Goal: Task Accomplishment & Management: Manage account settings

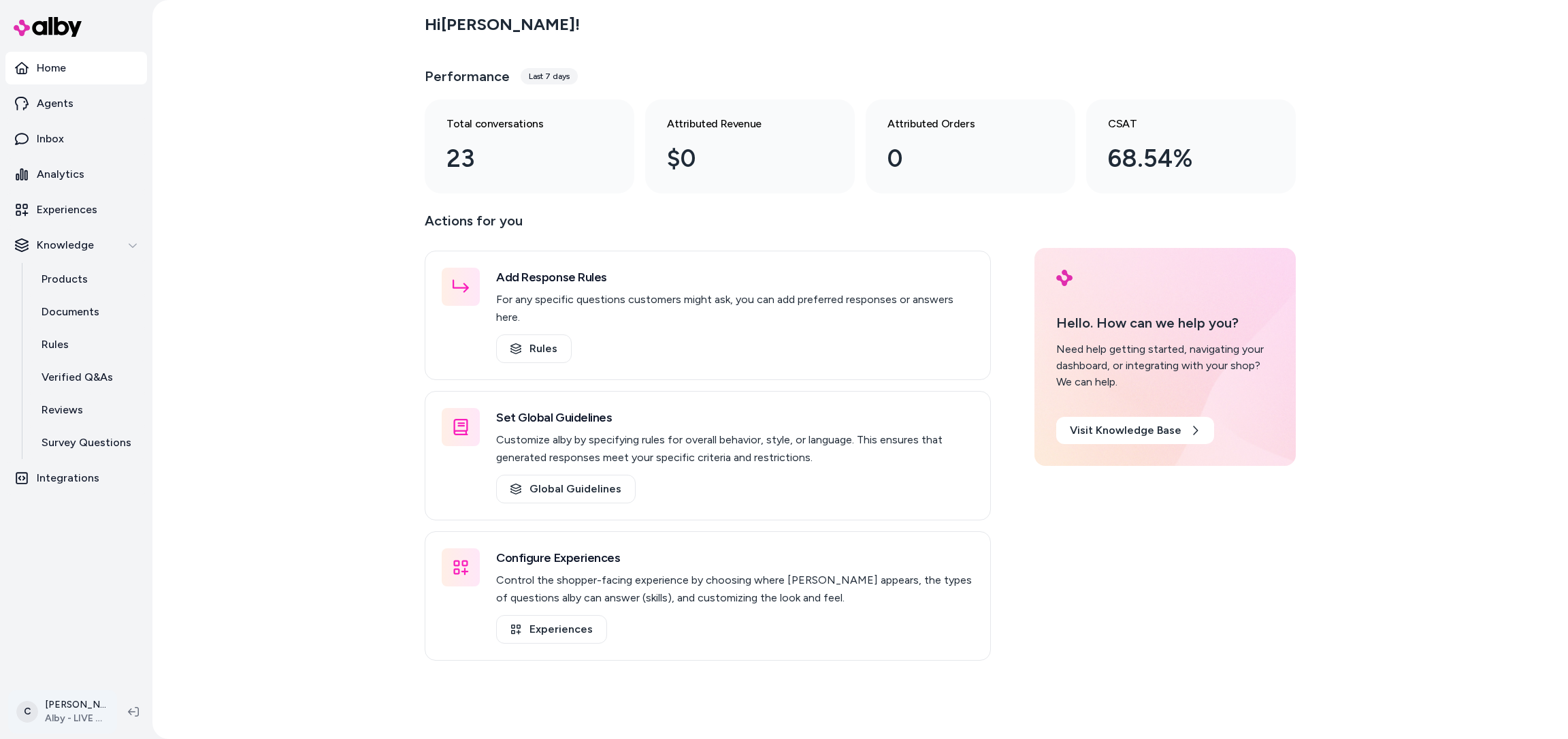
click at [37, 725] on html "Home Agents Inbox Analytics Experiences Knowledge Products Documents Rules Veri…" at bounding box center [784, 369] width 1568 height 739
click at [121, 520] on div "Shortcuts ⌘K" at bounding box center [121, 516] width 214 height 33
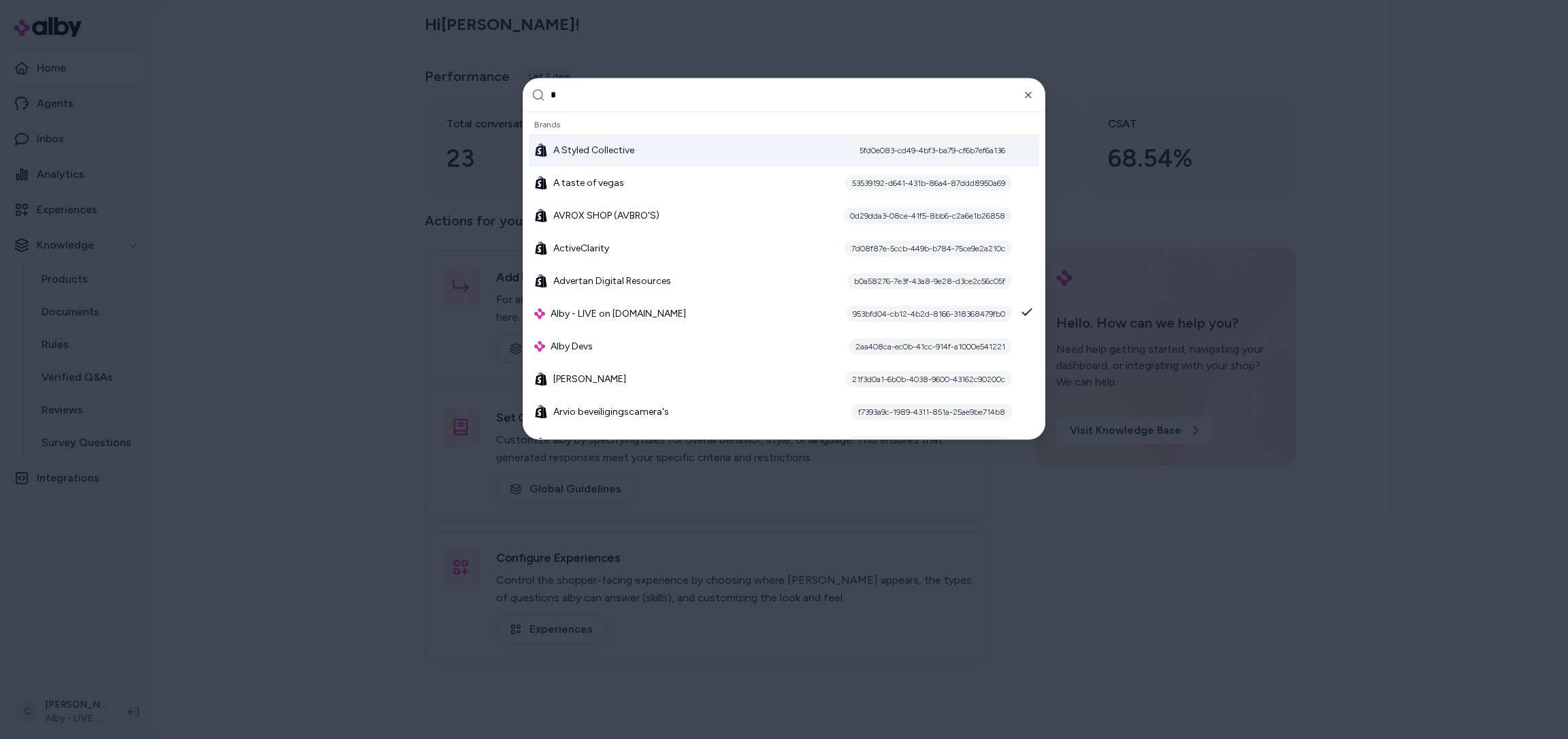
type input "**"
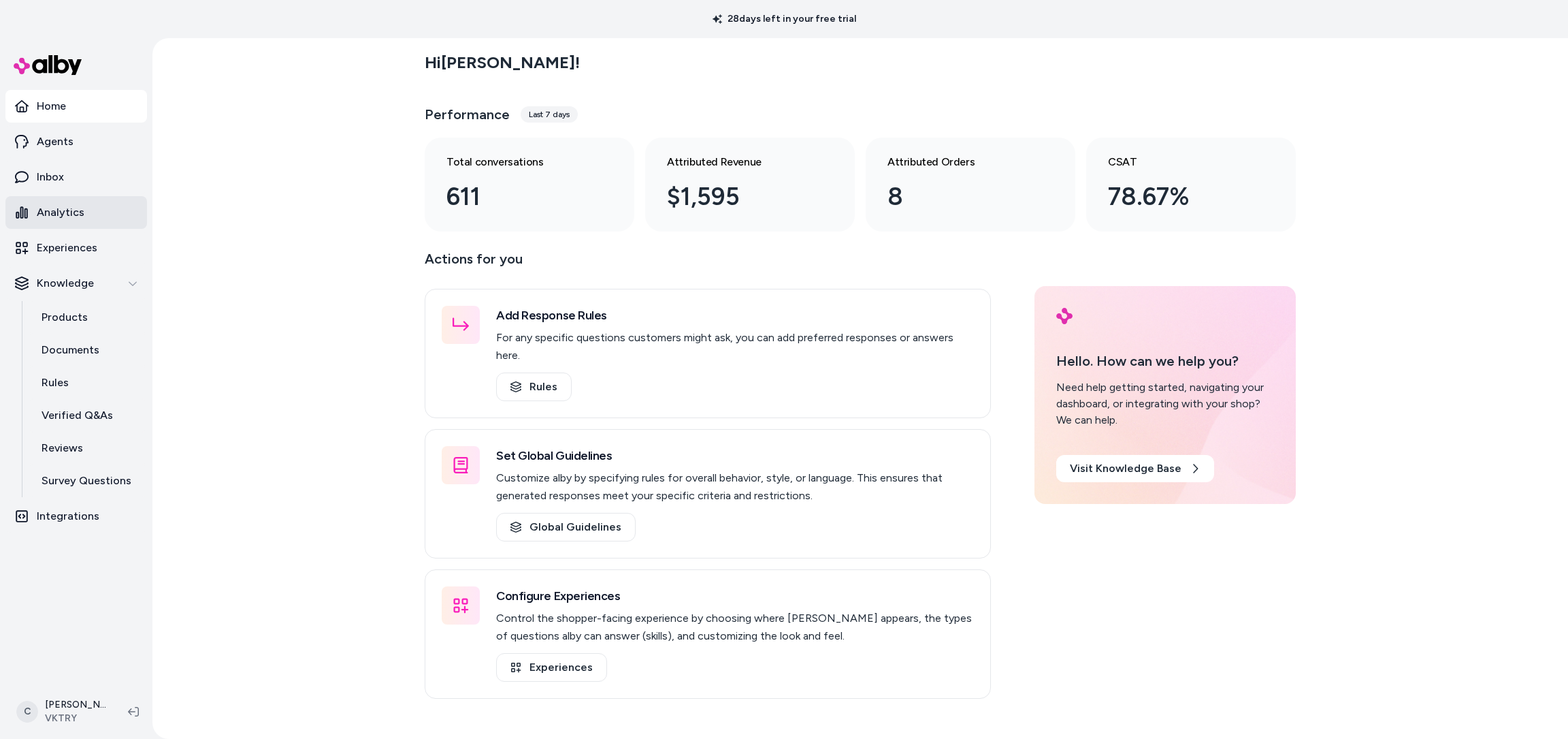
click at [88, 211] on link "Analytics" at bounding box center [76, 212] width 142 height 33
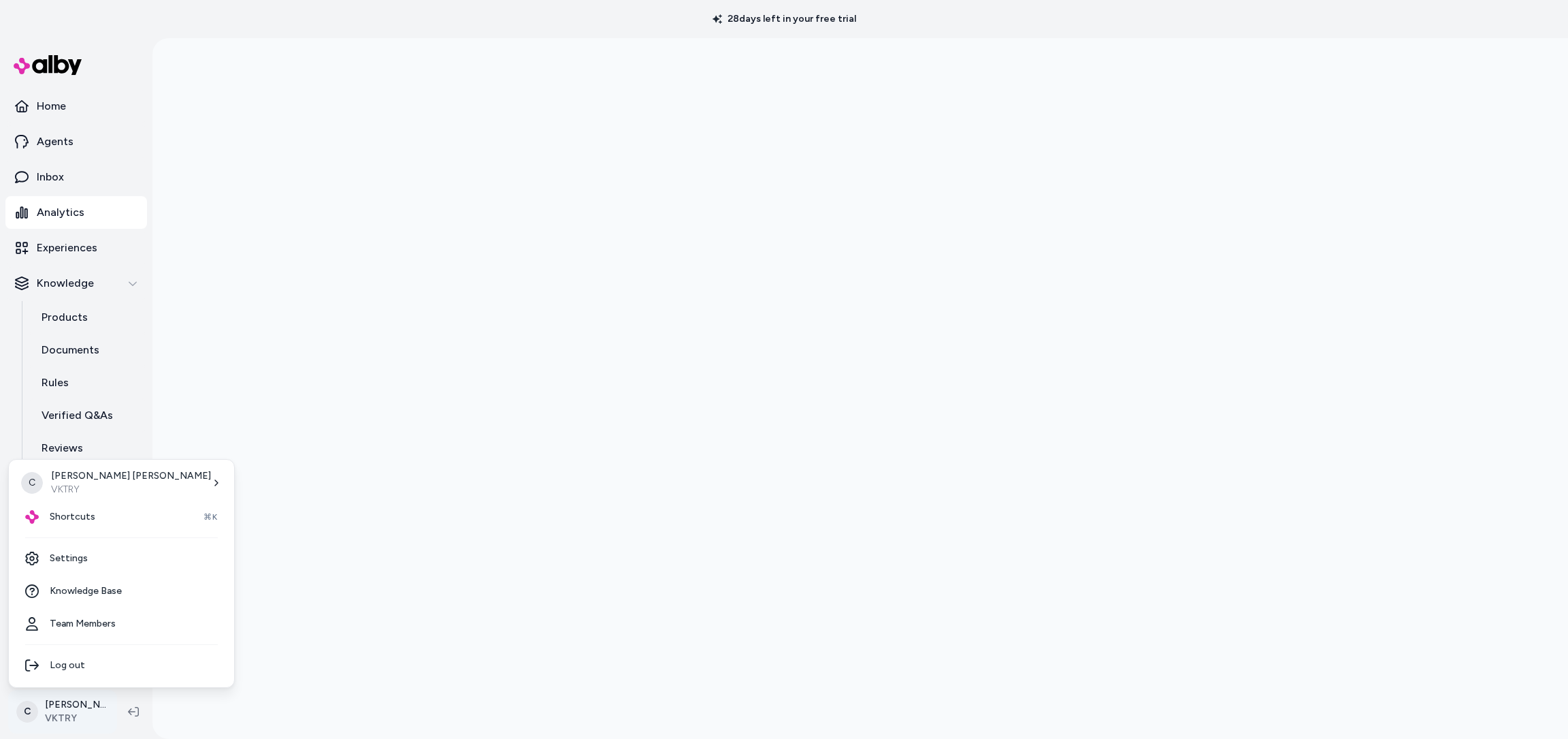
click at [64, 715] on html "28 days left in your free trial Home Agents Inbox Analytics Experiences Knowled…" at bounding box center [784, 369] width 1568 height 739
click at [92, 617] on link "Team Members" at bounding box center [121, 623] width 214 height 33
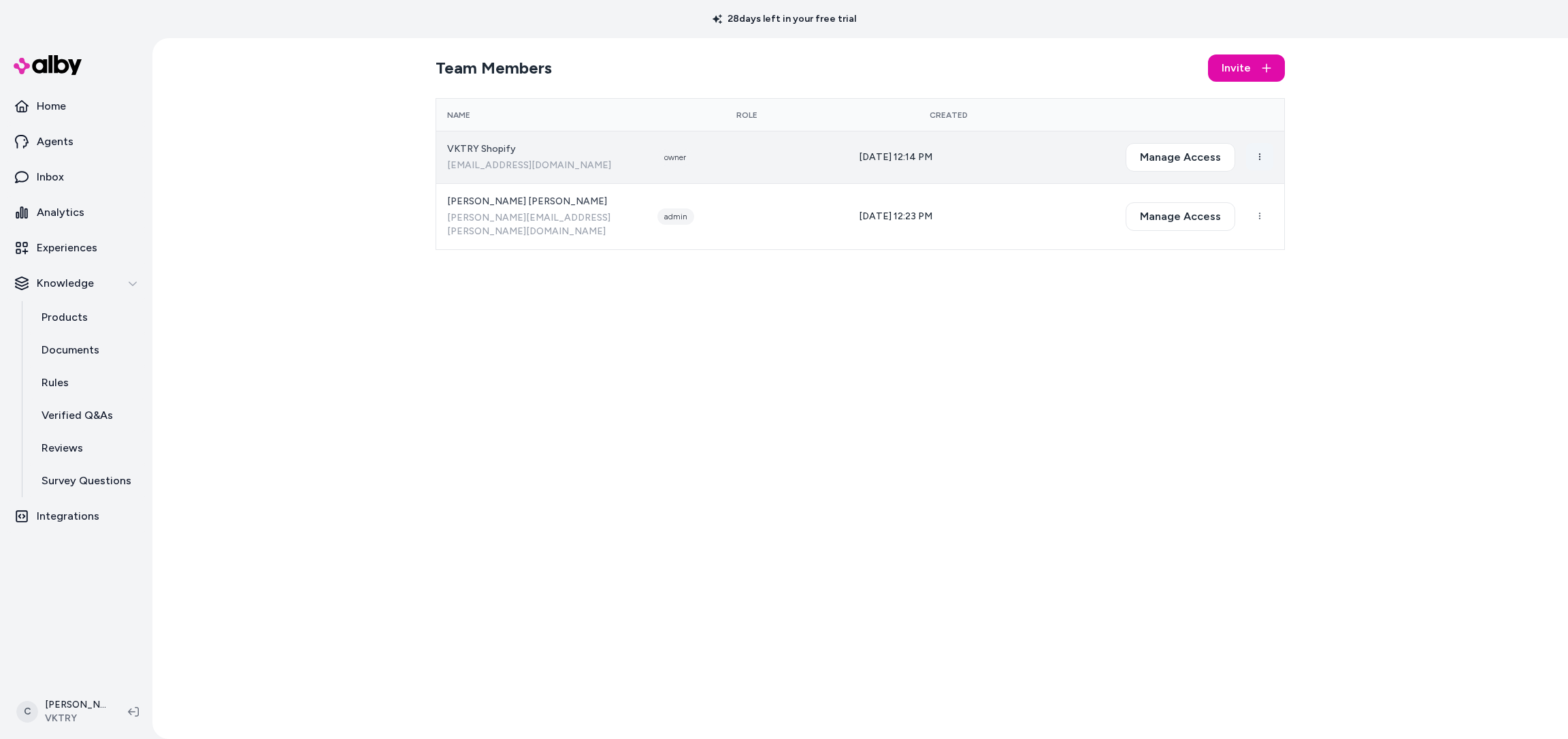
click at [1262, 155] on html "28 days left in your free trial Home Agents Inbox Analytics Experiences Knowled…" at bounding box center [784, 369] width 1568 height 739
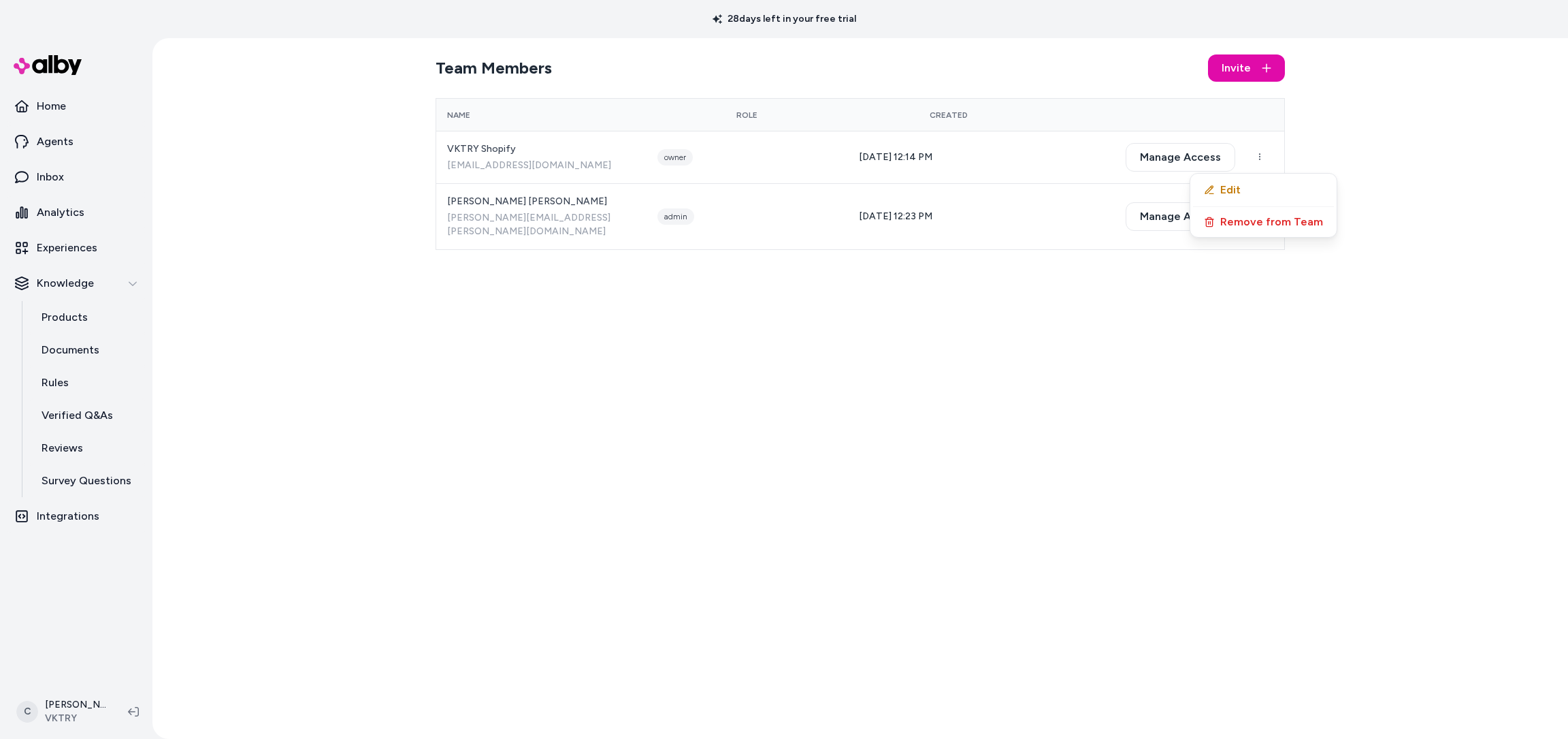
click at [1008, 138] on html "28 days left in your free trial Home Agents Inbox Analytics Experiences Knowled…" at bounding box center [784, 369] width 1568 height 739
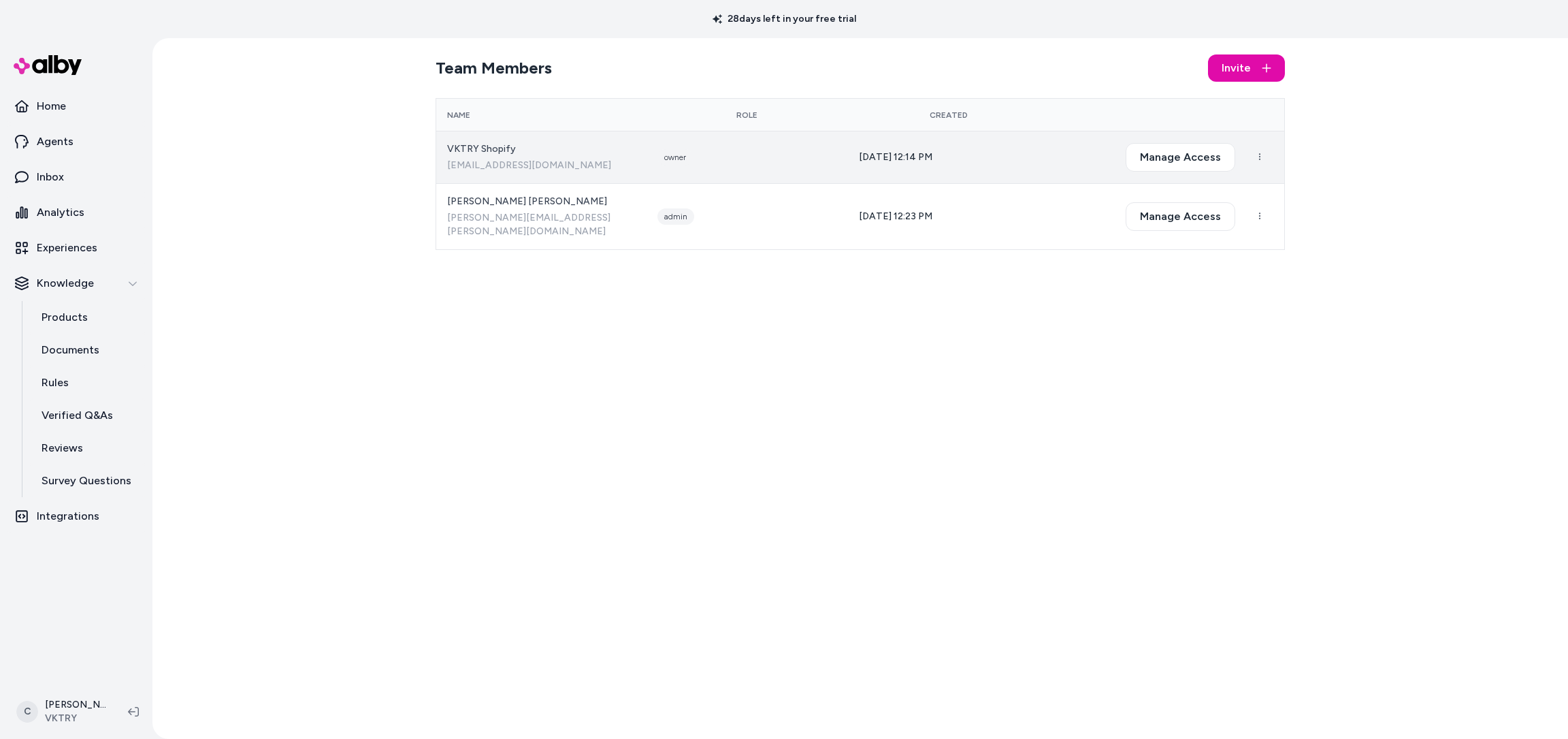
click at [693, 158] on div "owner" at bounding box center [675, 157] width 35 height 17
